Goal: Find specific page/section: Find specific page/section

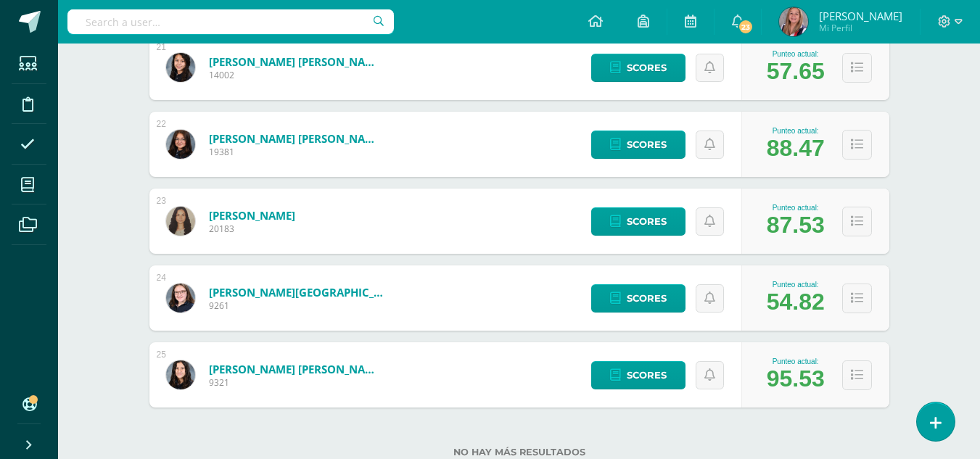
scroll to position [2333, 0]
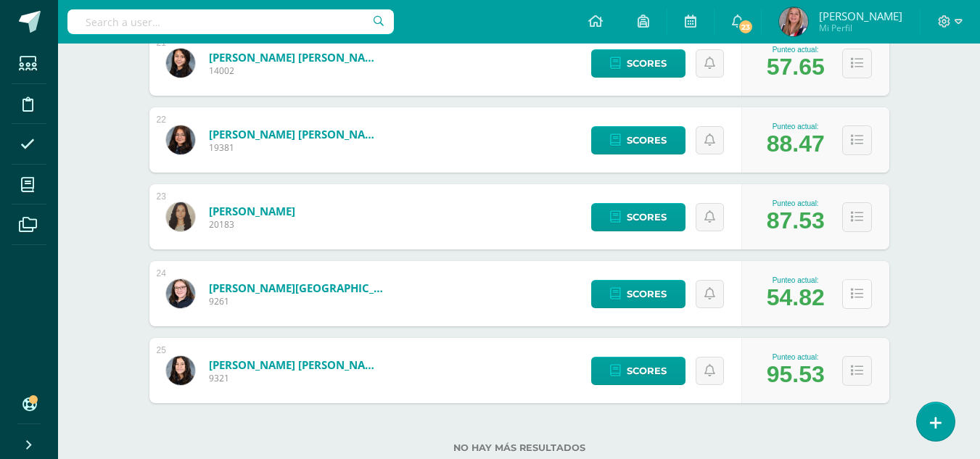
click at [861, 293] on icon at bounding box center [857, 294] width 12 height 12
click at [854, 292] on icon at bounding box center [857, 294] width 12 height 12
click at [863, 296] on button at bounding box center [857, 294] width 30 height 30
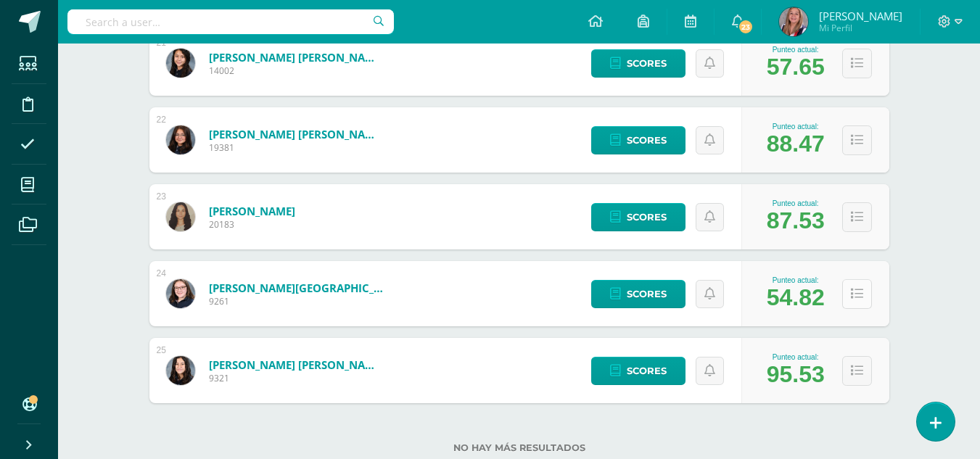
click at [861, 296] on icon at bounding box center [857, 294] width 12 height 12
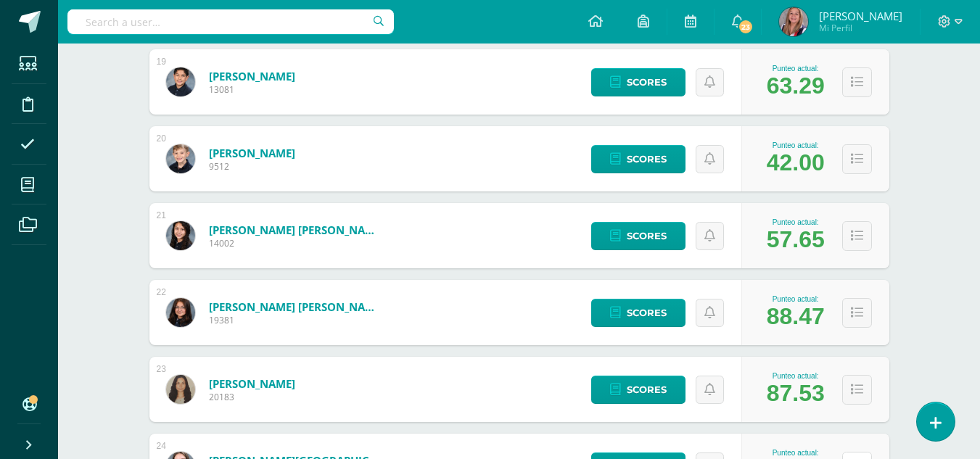
scroll to position [2159, 0]
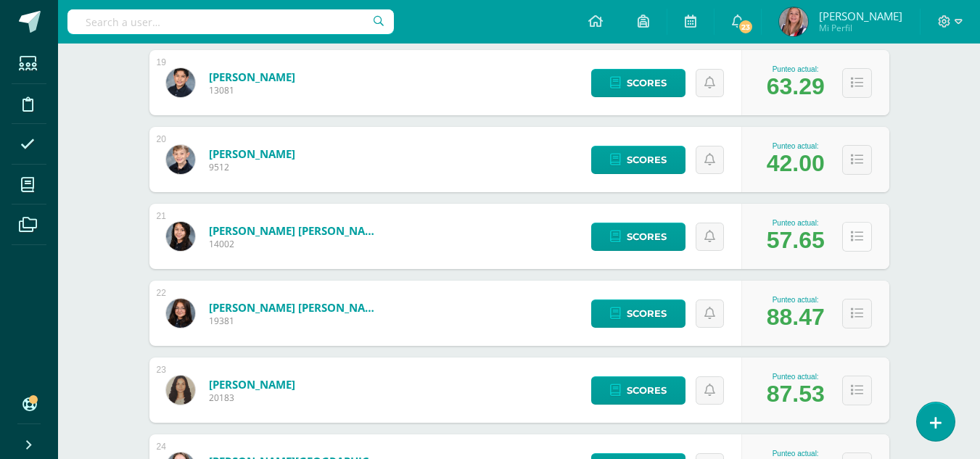
click at [853, 234] on icon at bounding box center [857, 237] width 12 height 12
click at [856, 157] on icon at bounding box center [857, 160] width 12 height 12
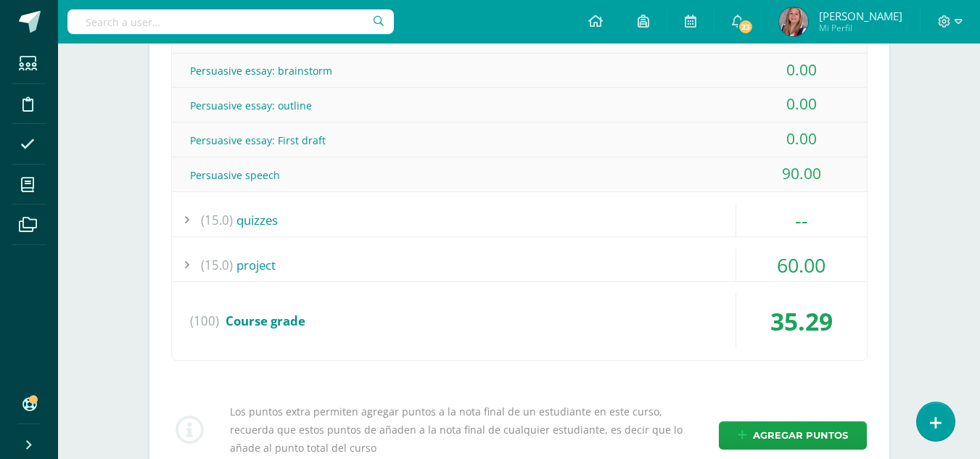
scroll to position [483, 0]
